Goal: Navigation & Orientation: Find specific page/section

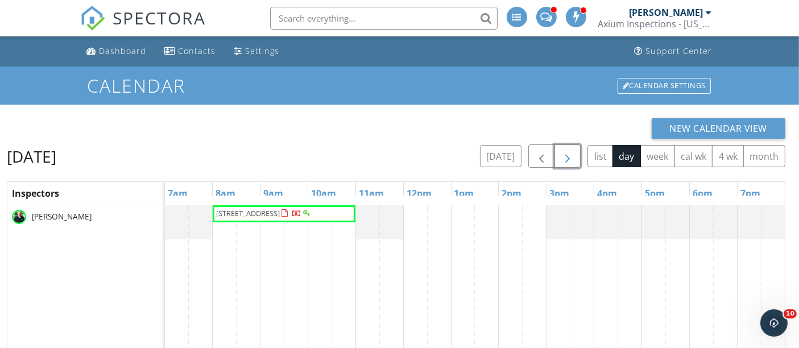
click at [574, 159] on span "button" at bounding box center [567, 156] width 14 height 14
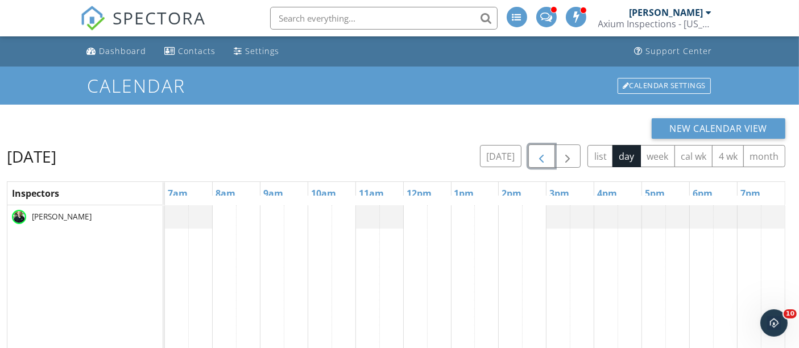
click at [545, 156] on span "button" at bounding box center [541, 156] width 14 height 14
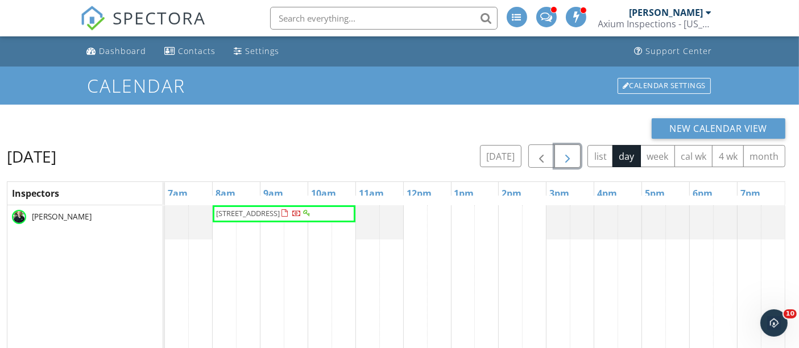
click at [568, 155] on span "button" at bounding box center [567, 156] width 14 height 14
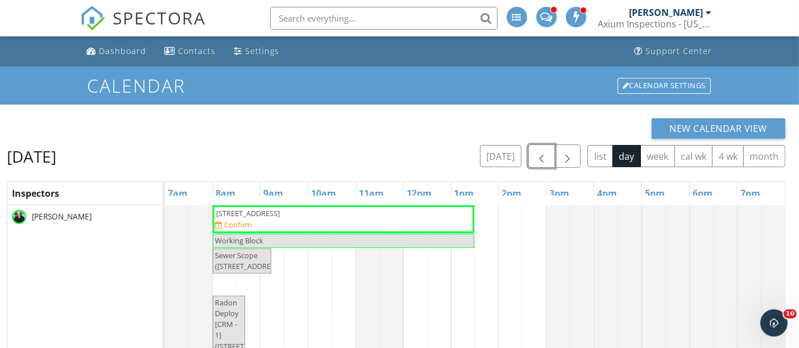
click at [542, 154] on span "button" at bounding box center [541, 156] width 14 height 14
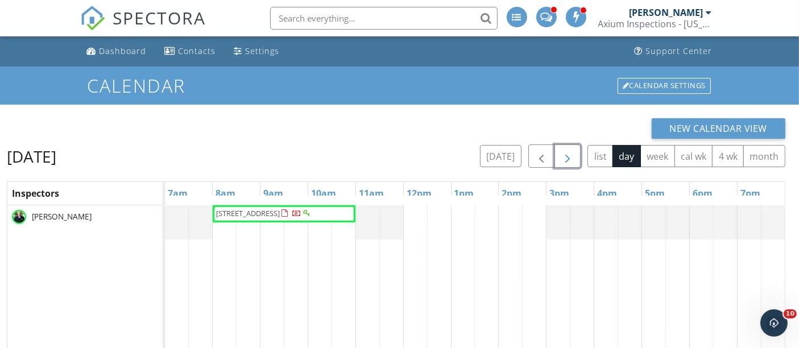
click at [563, 153] on span "button" at bounding box center [567, 156] width 14 height 14
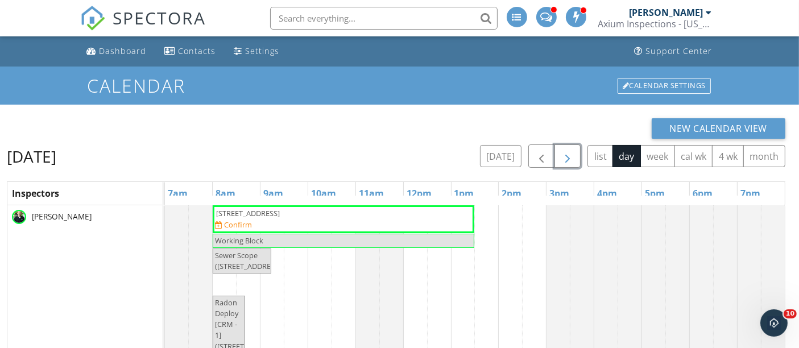
click at [572, 160] on span "button" at bounding box center [567, 156] width 14 height 14
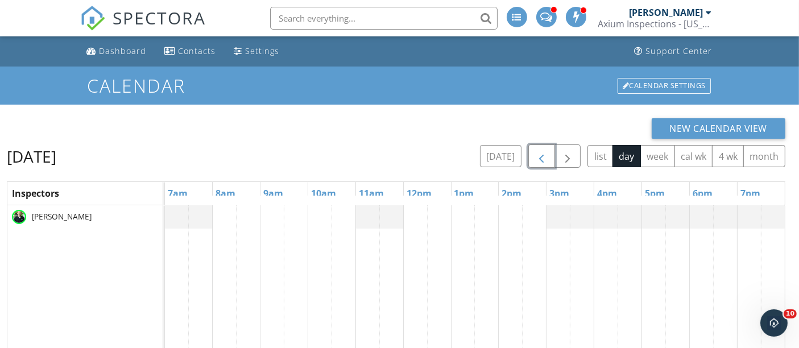
click at [539, 160] on span "button" at bounding box center [541, 156] width 14 height 14
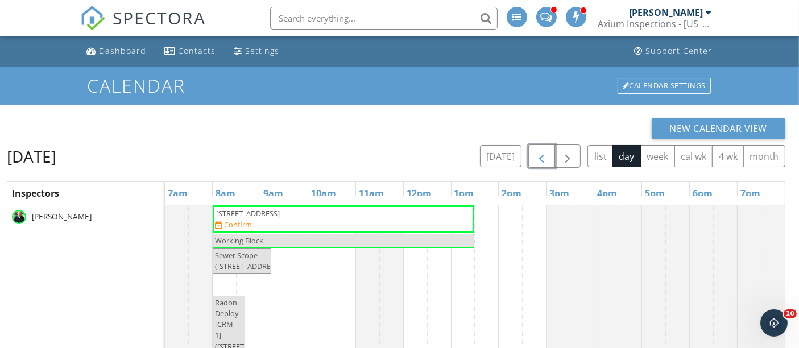
click at [539, 160] on span "button" at bounding box center [541, 156] width 14 height 14
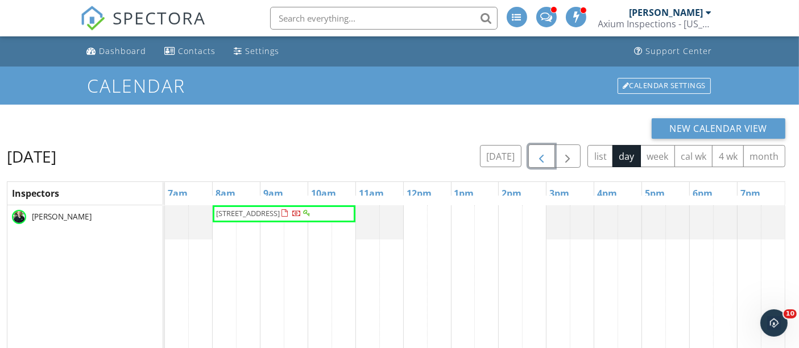
click at [539, 160] on span "button" at bounding box center [541, 156] width 14 height 14
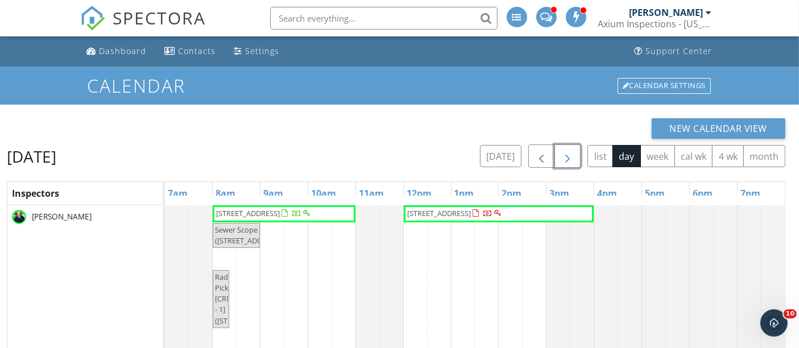
click at [562, 157] on span "button" at bounding box center [567, 156] width 14 height 14
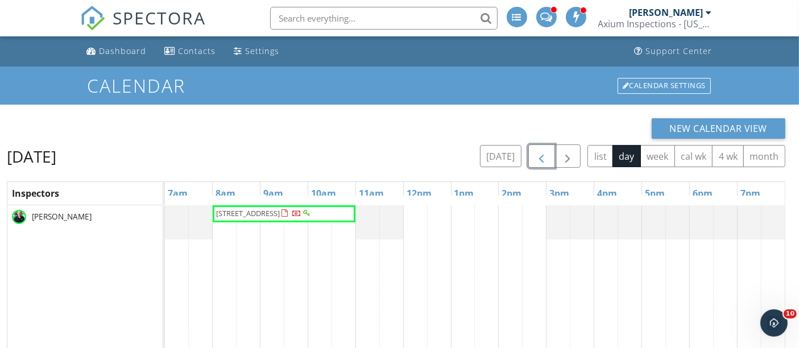
click at [548, 160] on span "button" at bounding box center [541, 156] width 14 height 14
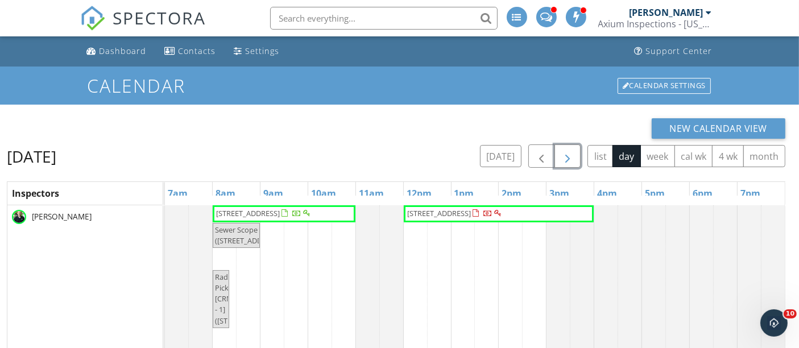
click at [570, 153] on span "button" at bounding box center [567, 156] width 14 height 14
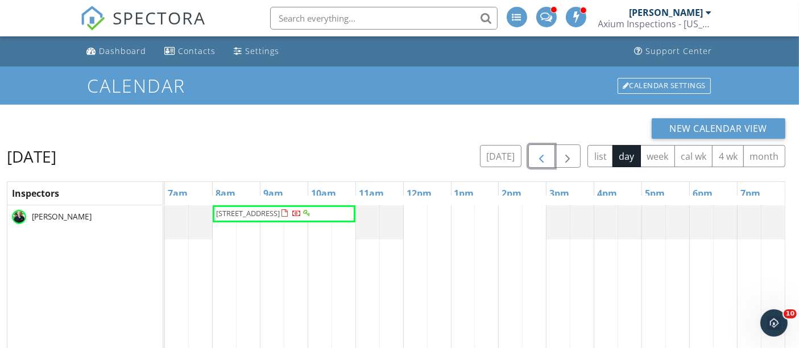
click at [554, 156] on button "button" at bounding box center [541, 155] width 27 height 23
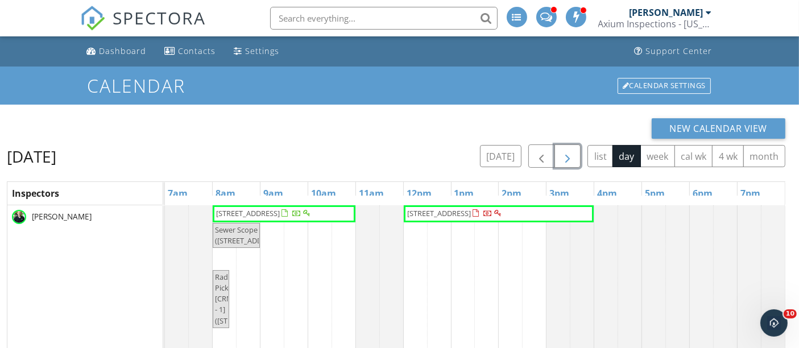
click at [562, 153] on span "button" at bounding box center [567, 156] width 14 height 14
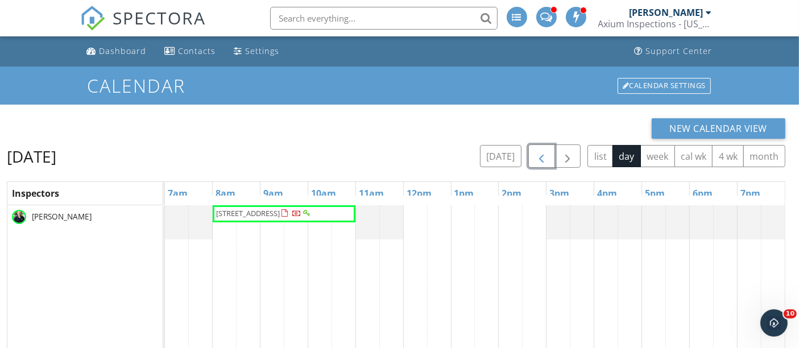
click at [541, 157] on span "button" at bounding box center [541, 156] width 14 height 14
